Goal: Task Accomplishment & Management: Complete application form

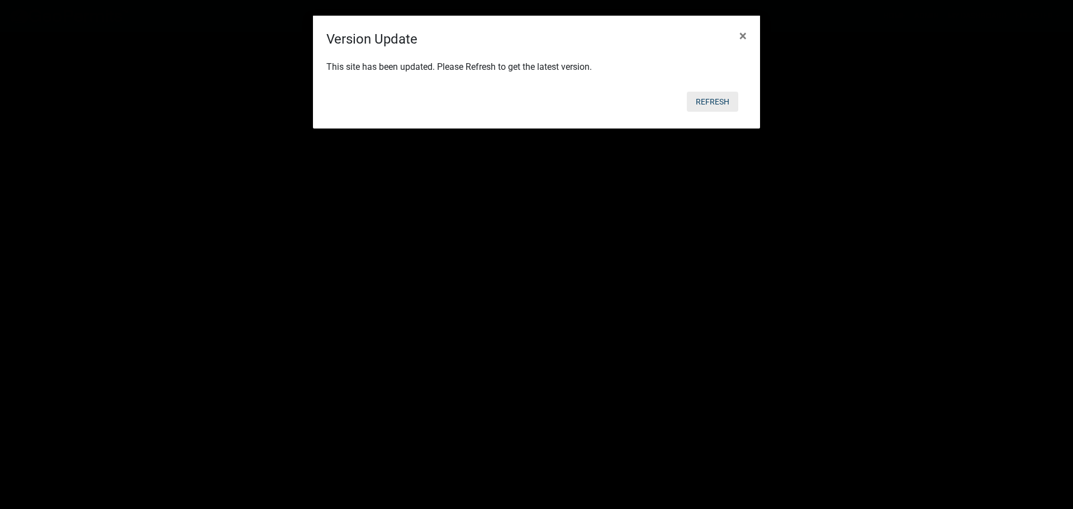
click at [721, 105] on button "Refresh" at bounding box center [712, 102] width 51 height 20
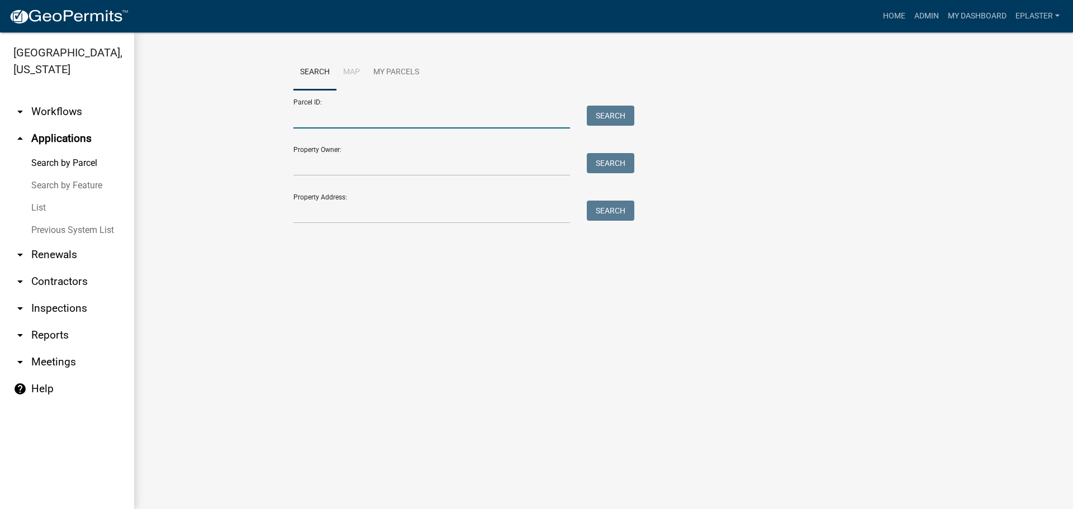
click at [382, 117] on input "Parcel ID:" at bounding box center [431, 117] width 277 height 23
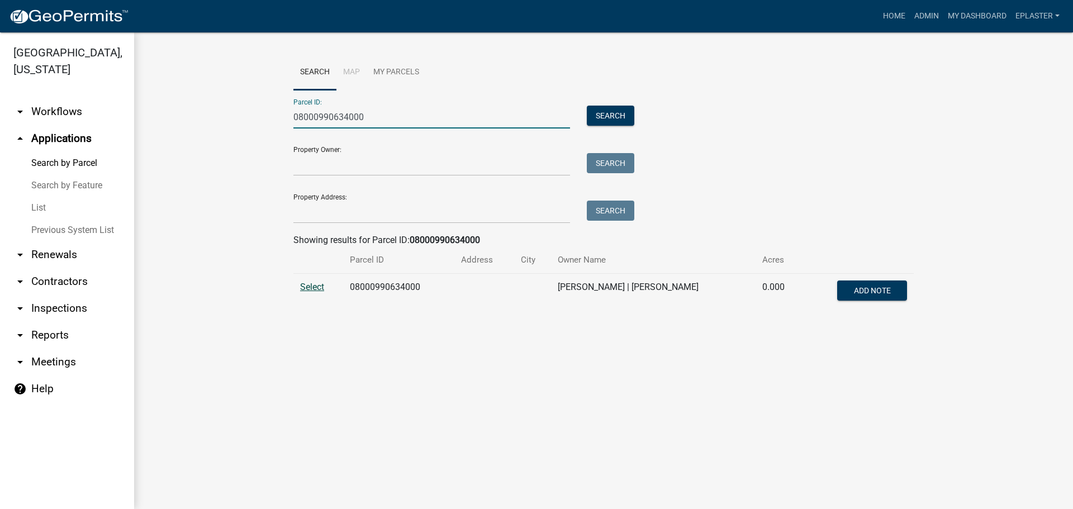
type input "08000990634000"
click at [311, 289] on span "Select" at bounding box center [312, 287] width 24 height 11
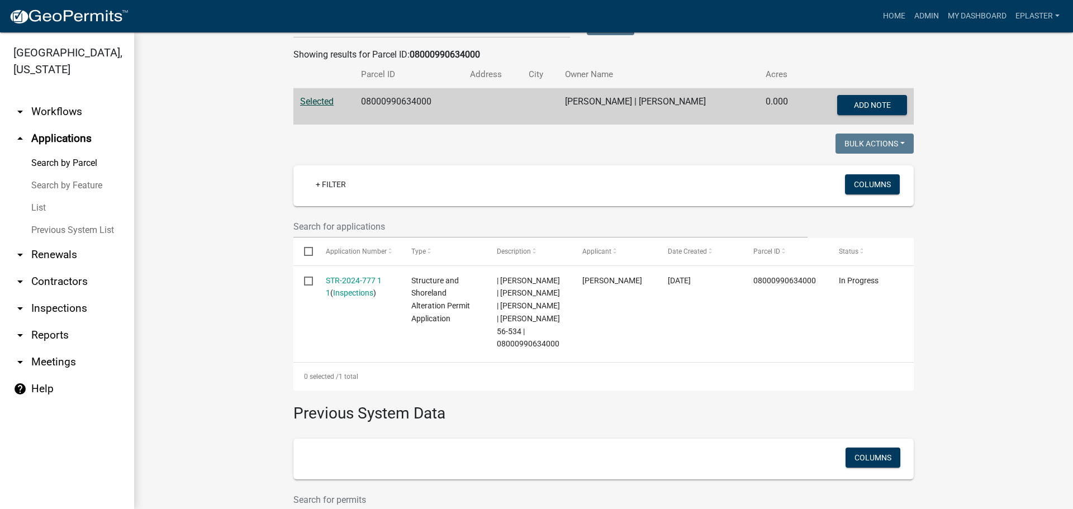
scroll to position [307, 0]
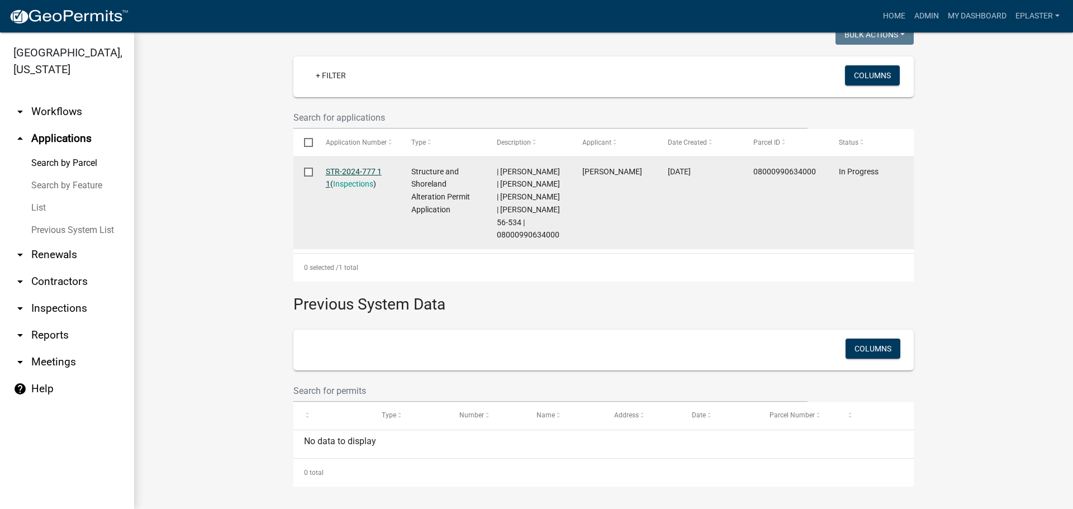
click at [367, 167] on link "STR-2024-777 1 1" at bounding box center [354, 178] width 56 height 22
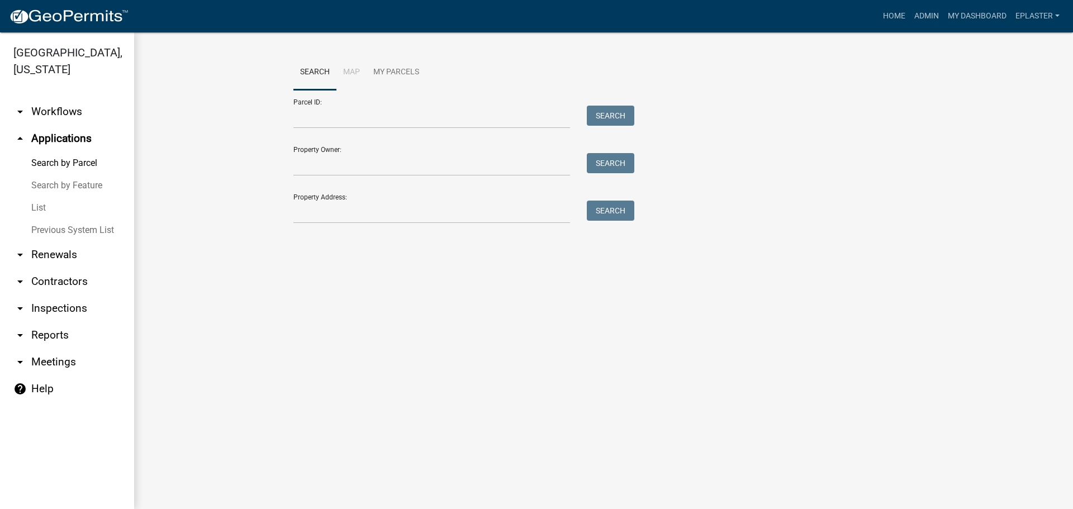
click at [59, 112] on link "arrow_drop_down Workflows" at bounding box center [67, 111] width 134 height 27
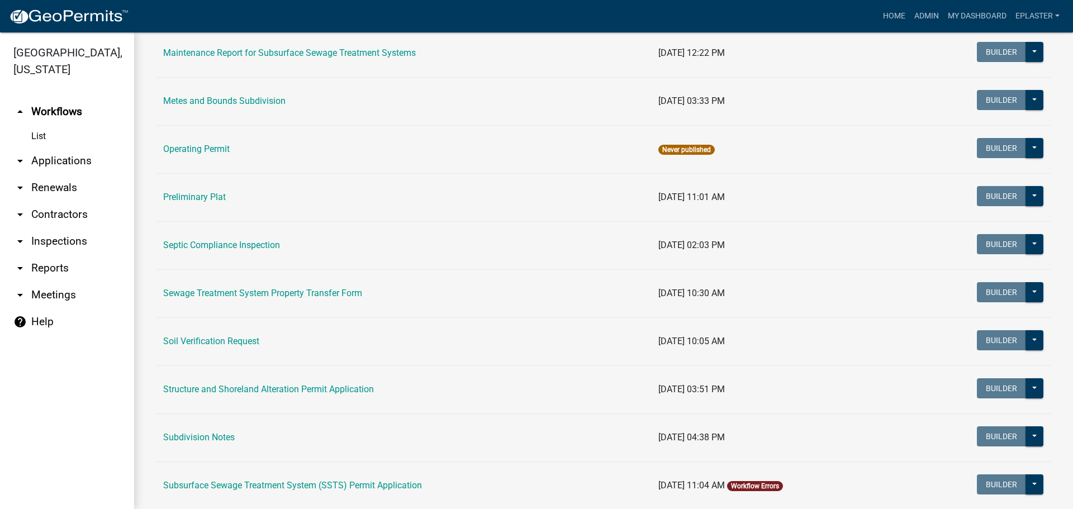
scroll to position [531, 0]
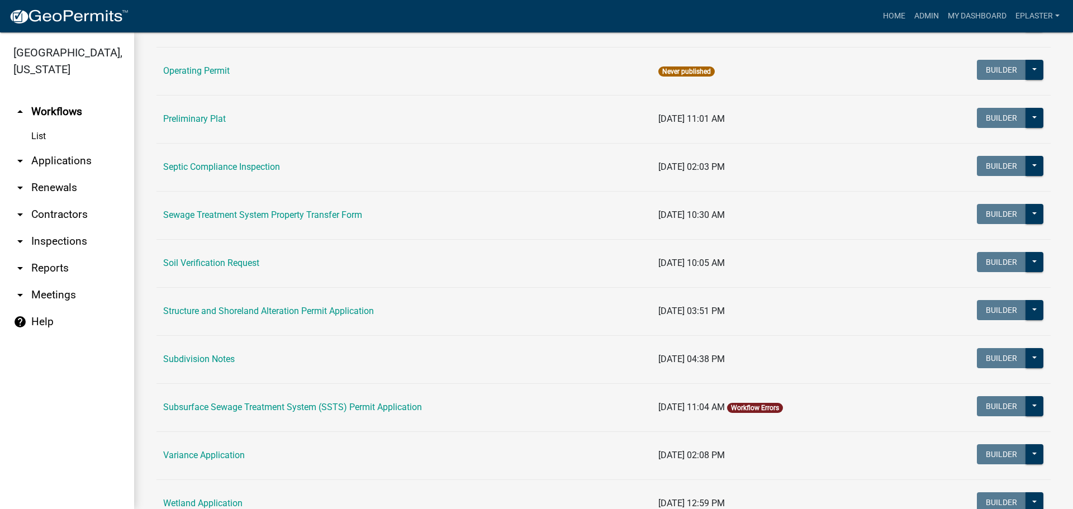
click at [228, 310] on link "Structure and Shoreland Alteration Permit Application" at bounding box center [268, 311] width 211 height 11
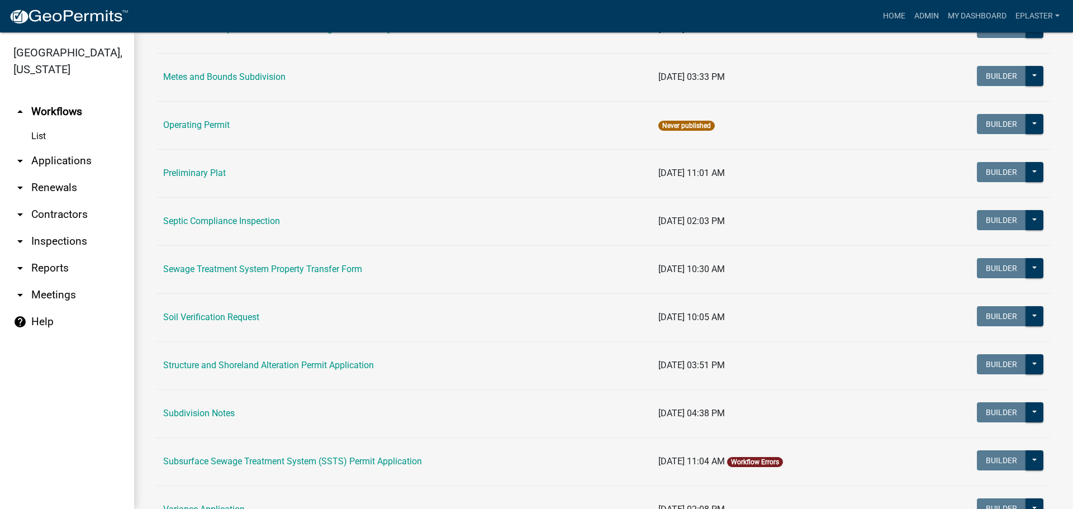
scroll to position [725, 0]
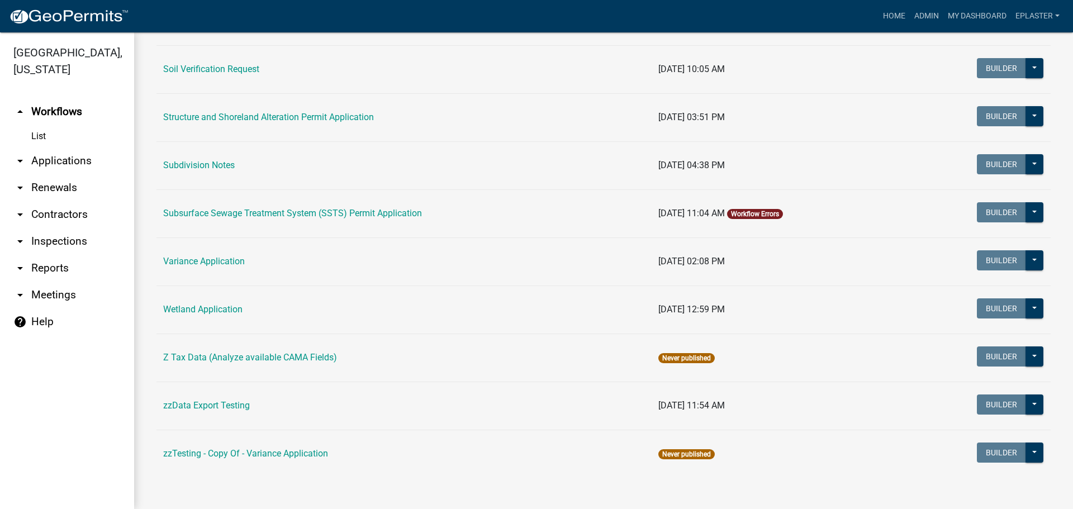
click at [307, 211] on link "Subsurface Sewage Treatment System (SSTS) Permit Application" at bounding box center [292, 213] width 259 height 11
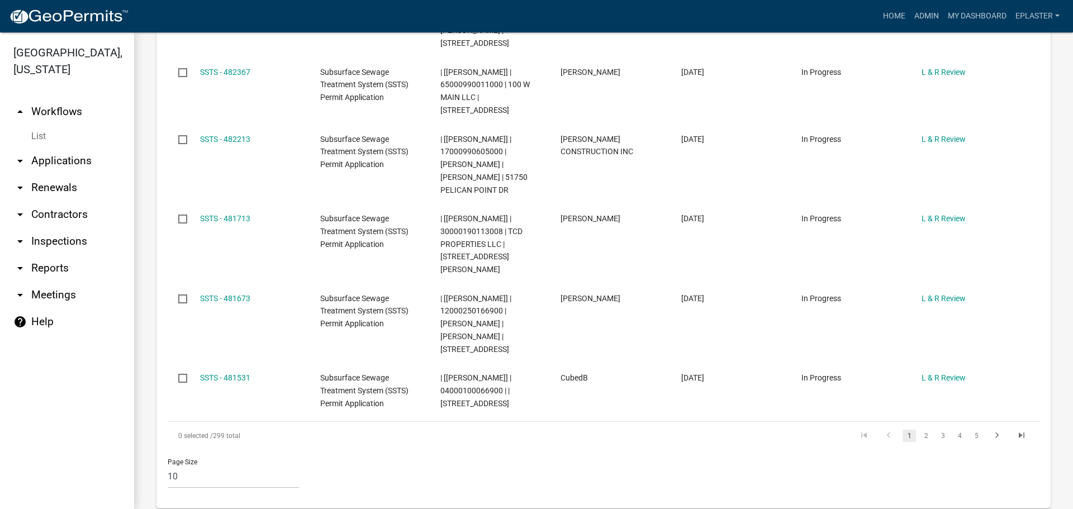
scroll to position [1016, 0]
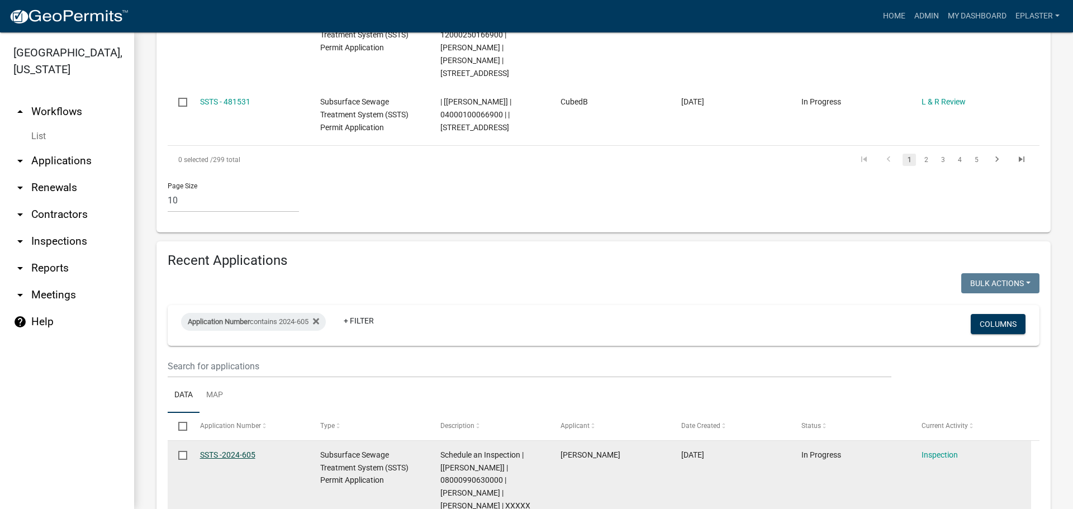
click at [247, 450] on link "SSTS -2024-605" at bounding box center [227, 454] width 55 height 9
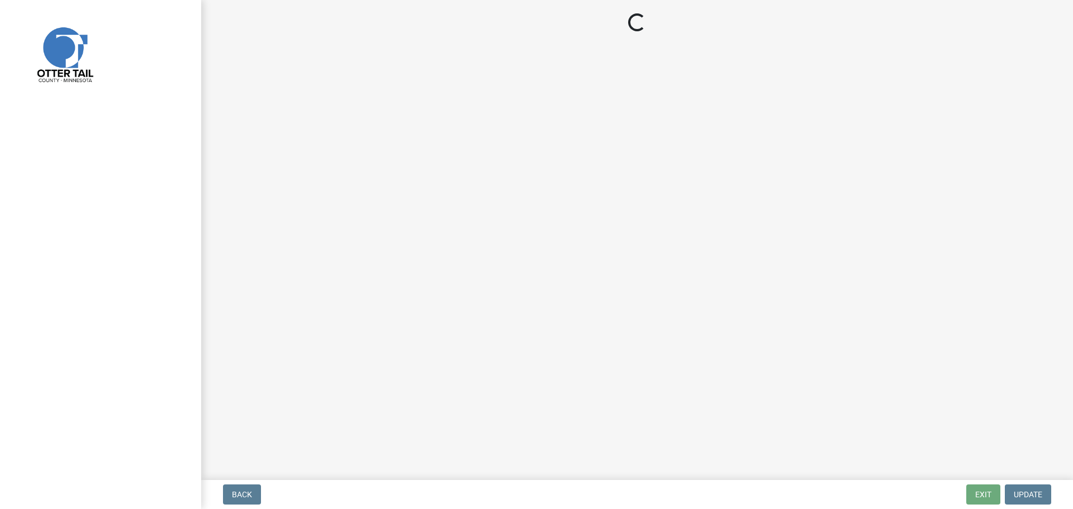
select select "710d5f49-2663-4e73-9718-d0c4e189f5ed"
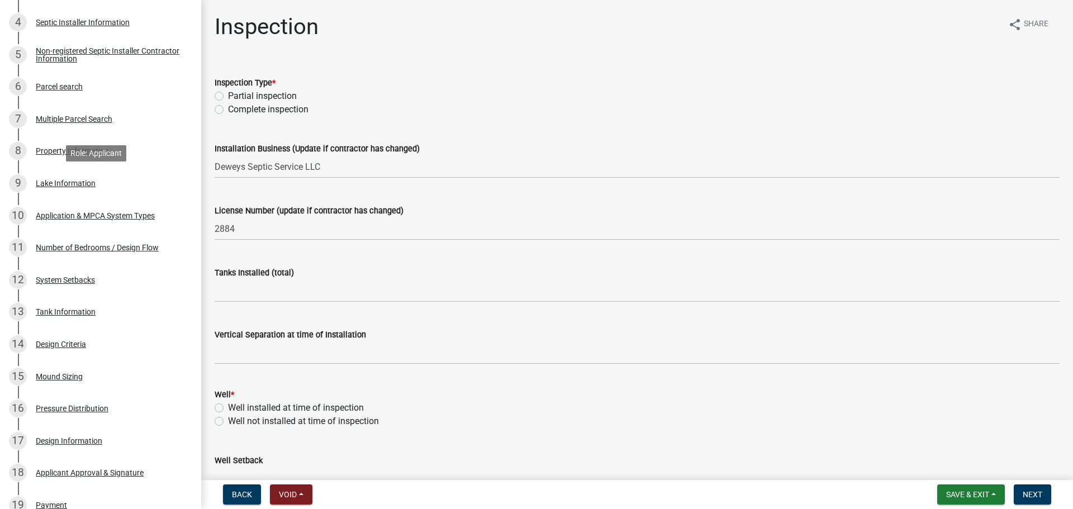
scroll to position [321, 0]
click at [74, 79] on div "6 Parcel search" at bounding box center [96, 88] width 174 height 18
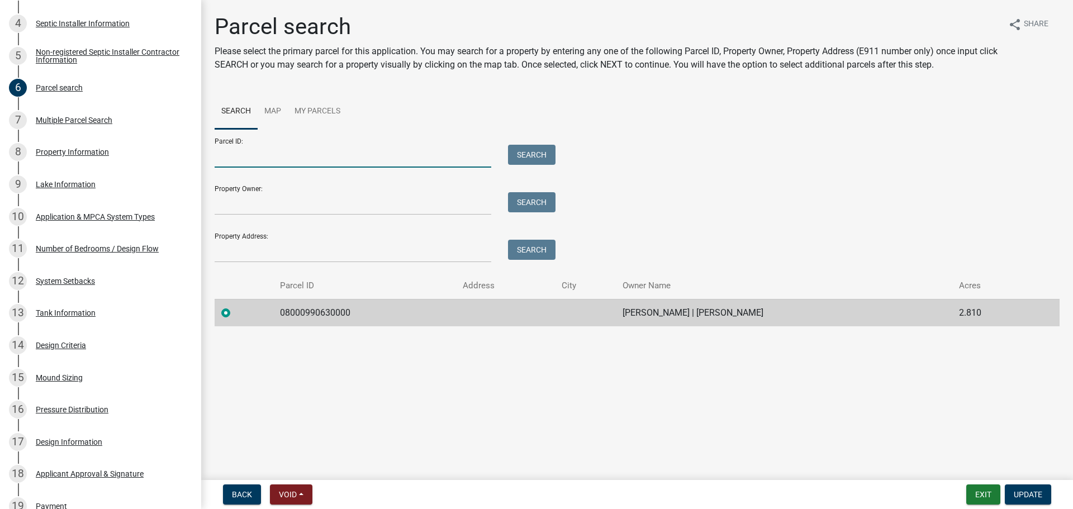
click at [259, 153] on input "Parcel ID:" at bounding box center [353, 156] width 277 height 23
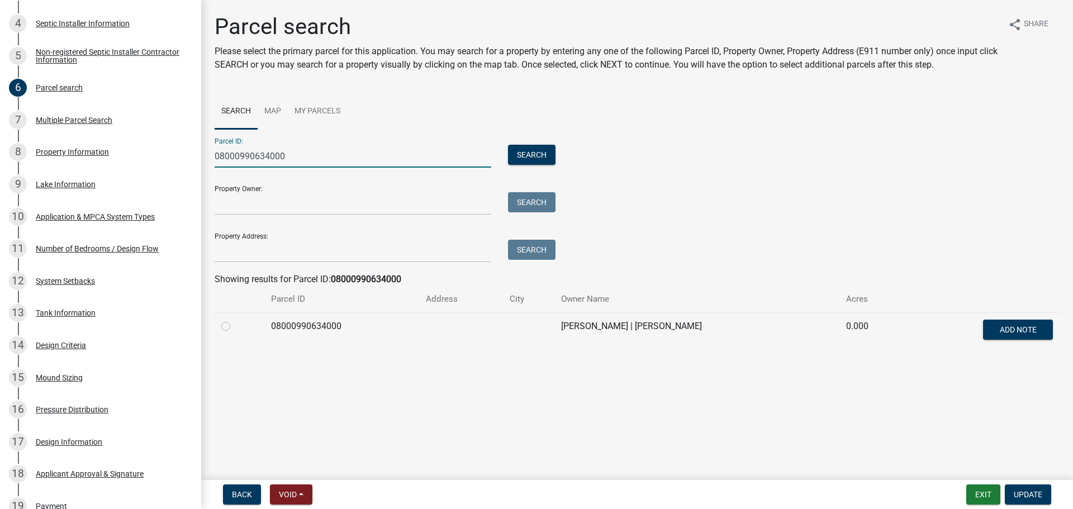
type input "08000990634000"
click at [235, 320] on label at bounding box center [235, 320] width 0 height 0
click at [235, 324] on input "radio" at bounding box center [238, 323] width 7 height 7
radio input "true"
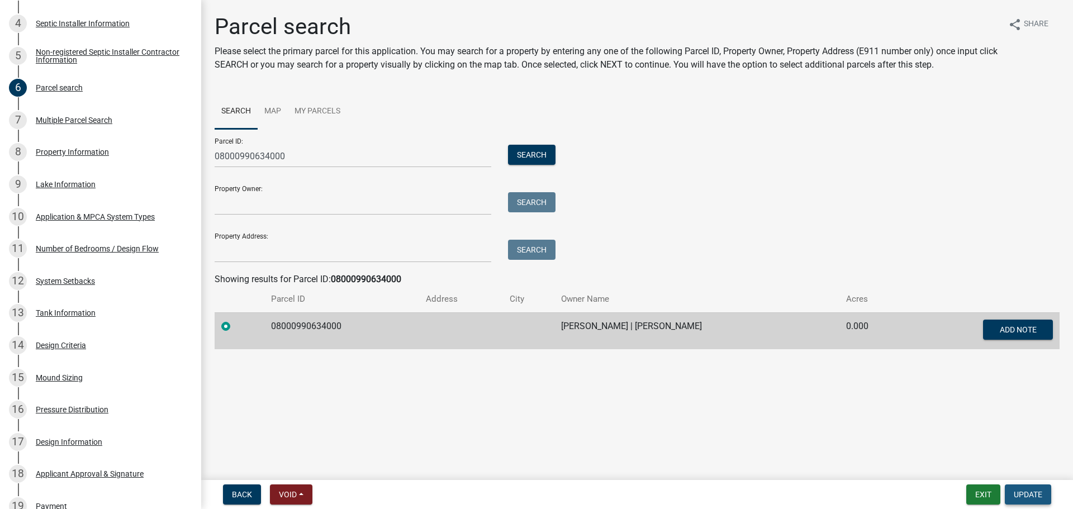
click at [1026, 495] on span "Update" at bounding box center [1028, 494] width 28 height 9
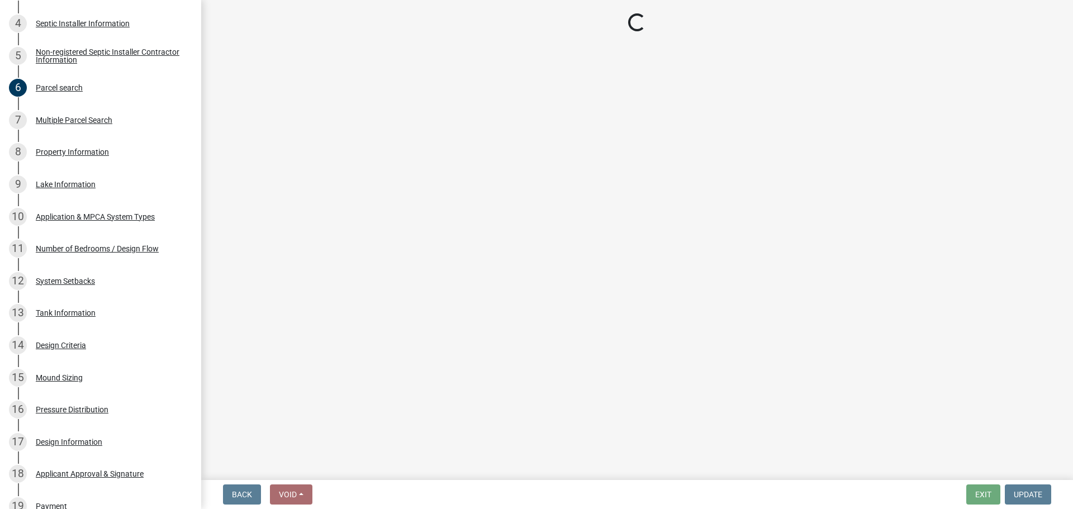
select select "710d5f49-2663-4e73-9718-d0c4e189f5ed"
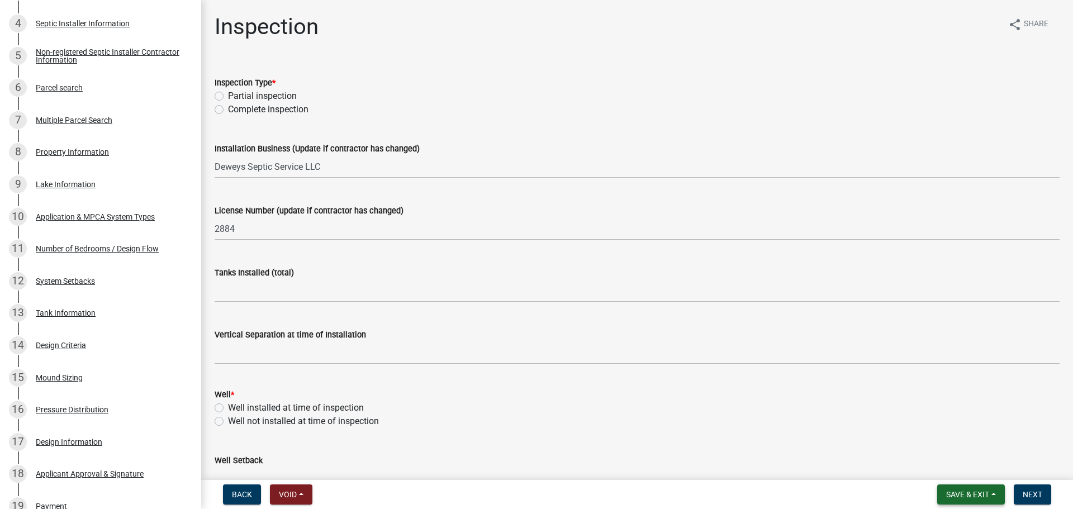
click at [968, 493] on span "Save & Exit" at bounding box center [967, 494] width 43 height 9
click at [951, 469] on button "Save & Exit" at bounding box center [959, 465] width 89 height 27
